Goal: Register for event/course

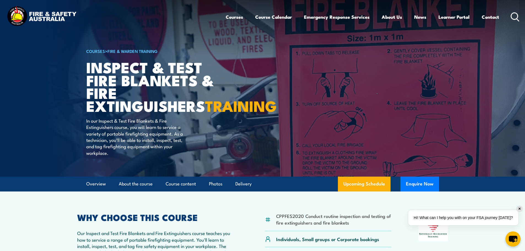
scroll to position [110, 0]
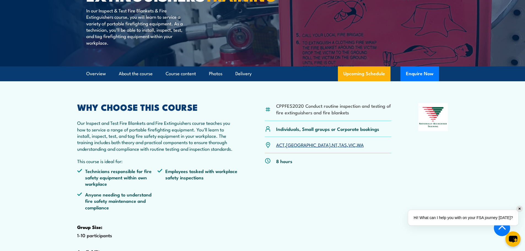
click at [367, 95] on article "CPPFES2020 Conduct routine inspection and testing of fire extinguishers and fir…" at bounding box center [263, 184] width 386 height 206
click at [367, 81] on link "Upcoming Schedule" at bounding box center [364, 73] width 53 height 15
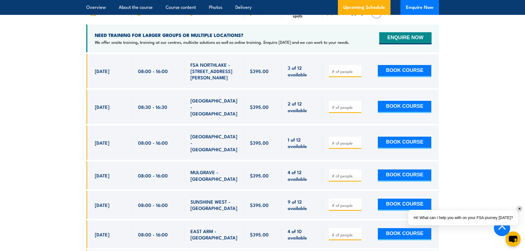
scroll to position [969, 0]
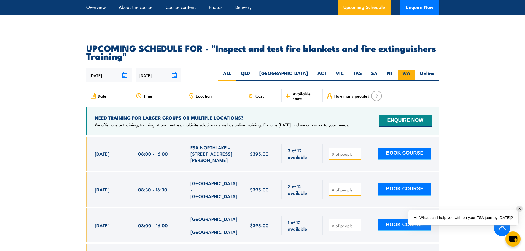
click at [412, 81] on label "WA" at bounding box center [406, 75] width 17 height 11
click at [412, 74] on input "WA" at bounding box center [413, 72] width 4 height 4
radio input "true"
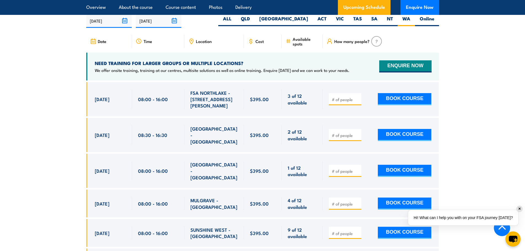
scroll to position [1024, 0]
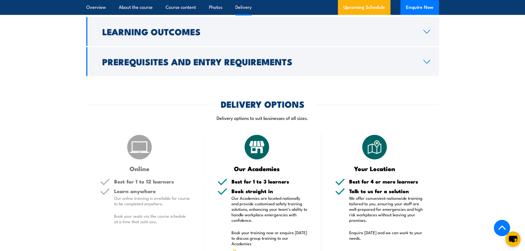
scroll to position [611, 0]
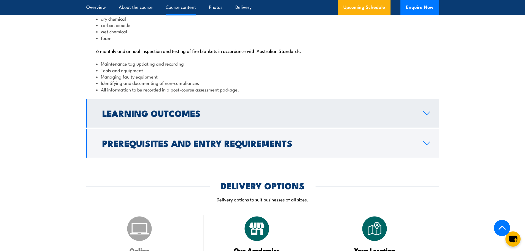
drag, startPoint x: 244, startPoint y: 120, endPoint x: 243, endPoint y: 123, distance: 2.8
